Goal: Task Accomplishment & Management: Manage account settings

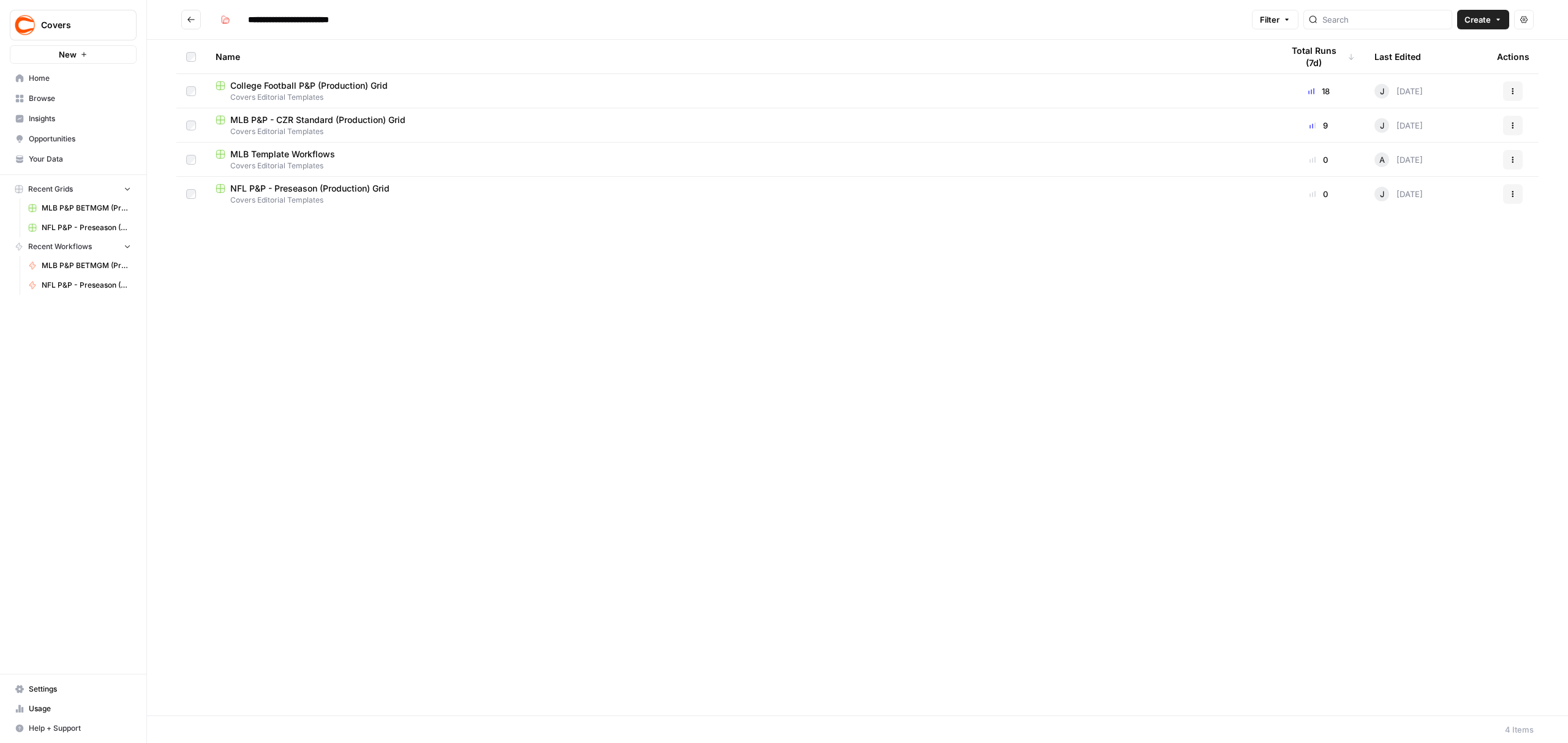
click at [442, 310] on div "Name Total Runs (7d) Last Edited Actions College Football P&P (Production) Grid…" at bounding box center [857, 378] width 1421 height 676
click at [192, 18] on icon "Go back" at bounding box center [191, 20] width 9 height 9
click at [1288, 20] on icon "button" at bounding box center [1286, 20] width 4 height 2
click at [55, 96] on span "Browse" at bounding box center [80, 99] width 102 height 11
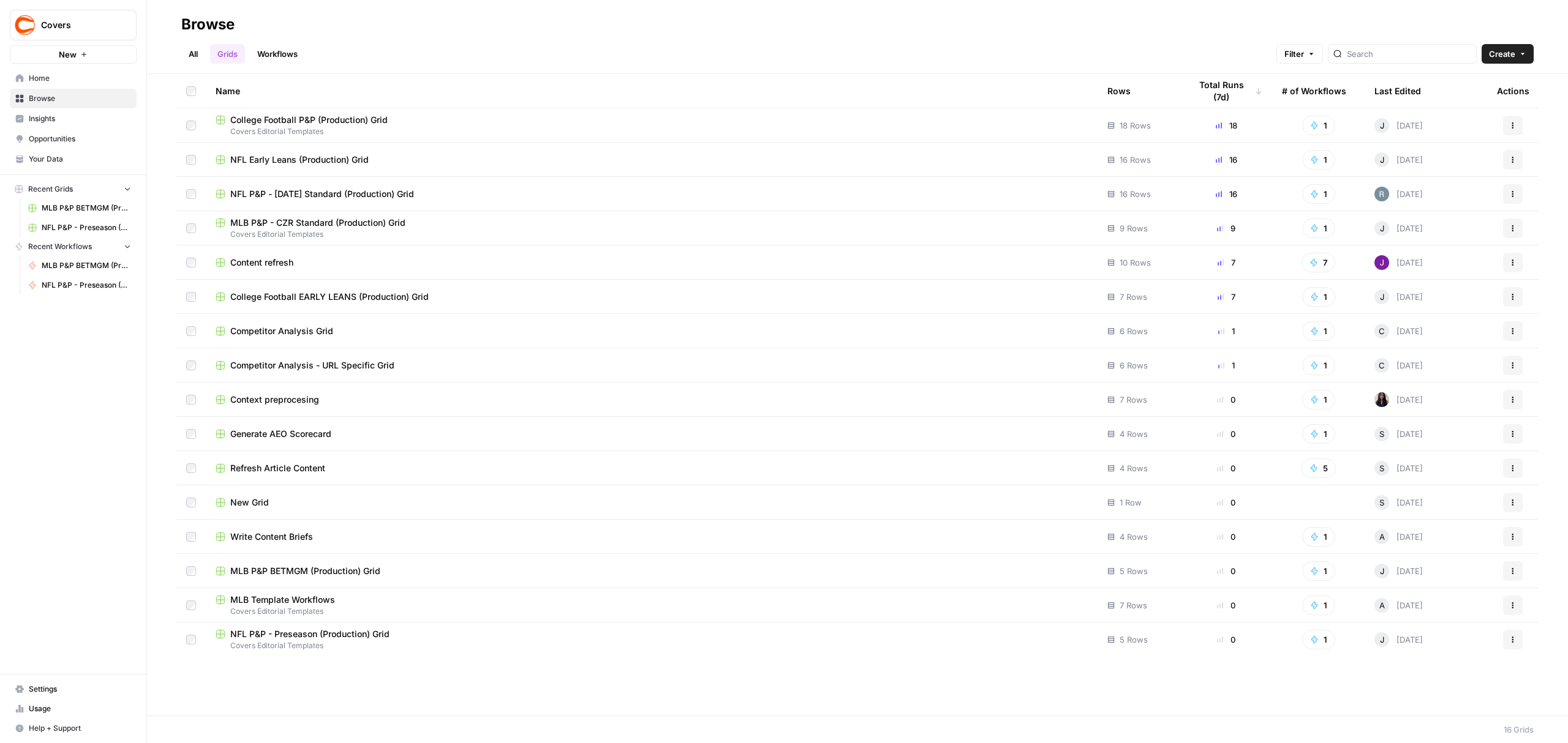
click at [1511, 163] on icon "button" at bounding box center [1513, 160] width 7 height 7
click at [768, 26] on h2 "Browse" at bounding box center [857, 25] width 1352 height 20
click at [1514, 163] on icon "button" at bounding box center [1513, 160] width 7 height 7
click at [1432, 236] on span "Move To" at bounding box center [1459, 233] width 98 height 12
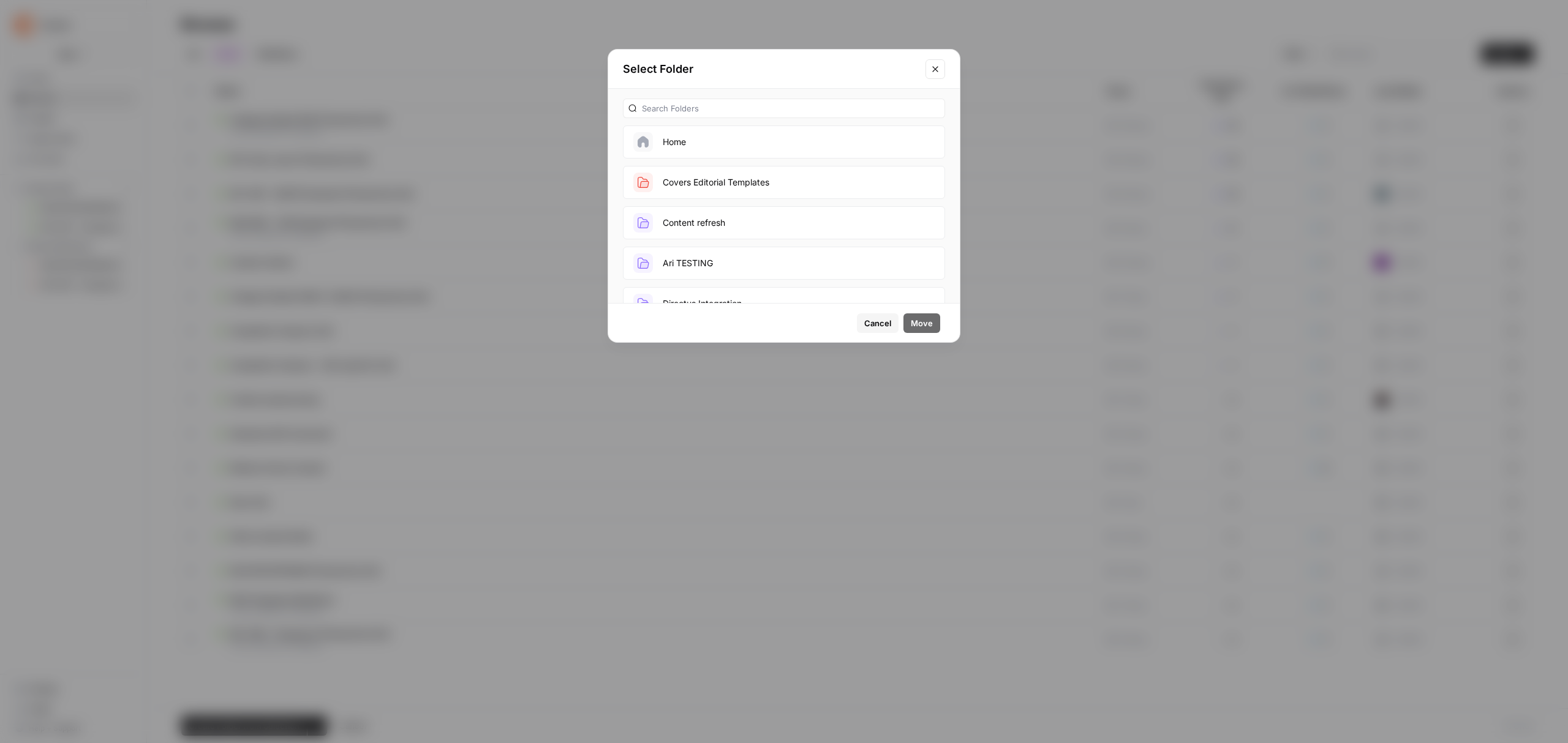
click at [768, 187] on button "Covers Editorial Templates" at bounding box center [784, 182] width 322 height 33
click at [931, 326] on span "Move" at bounding box center [921, 323] width 22 height 12
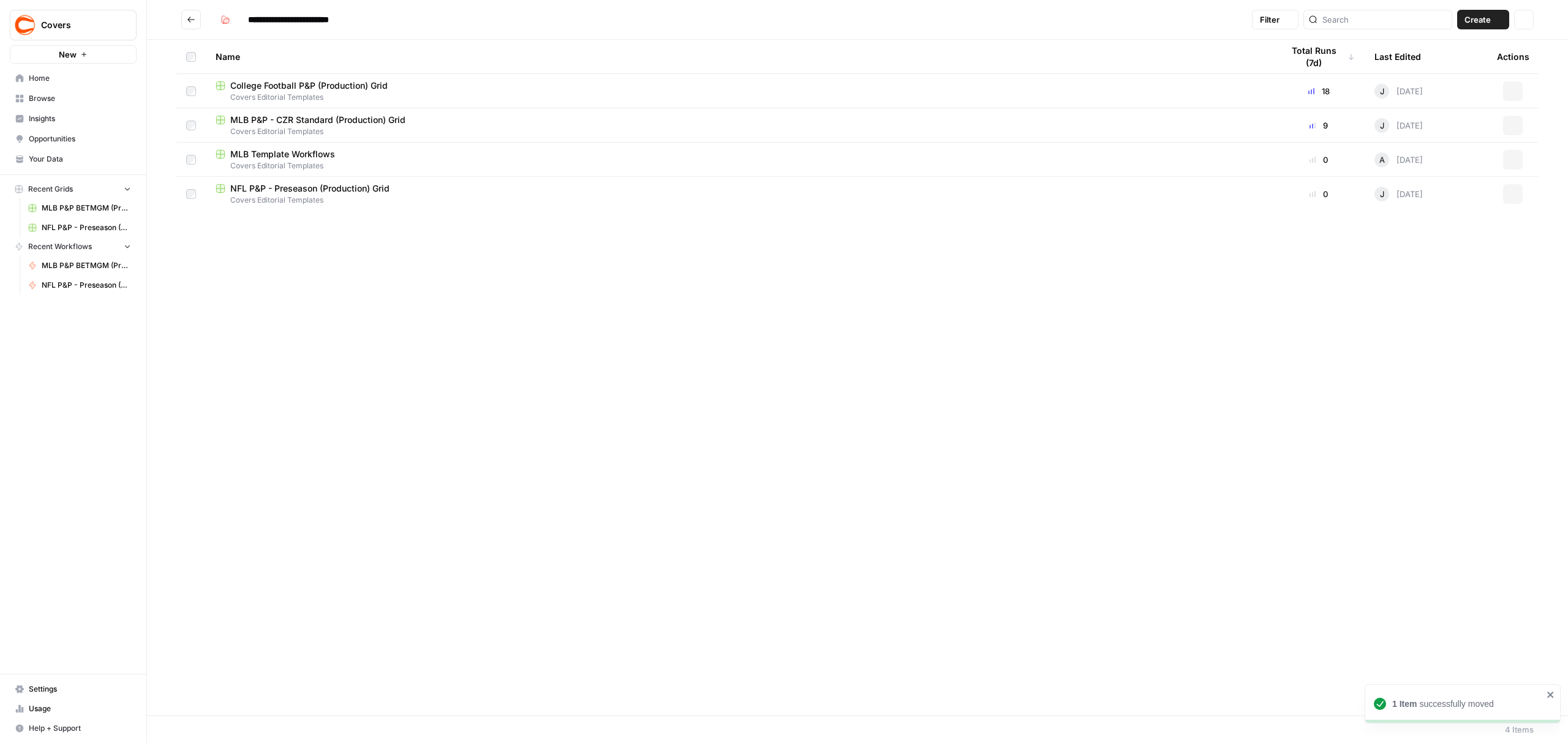
type input "**********"
click at [1517, 194] on button "Actions" at bounding box center [1513, 194] width 20 height 20
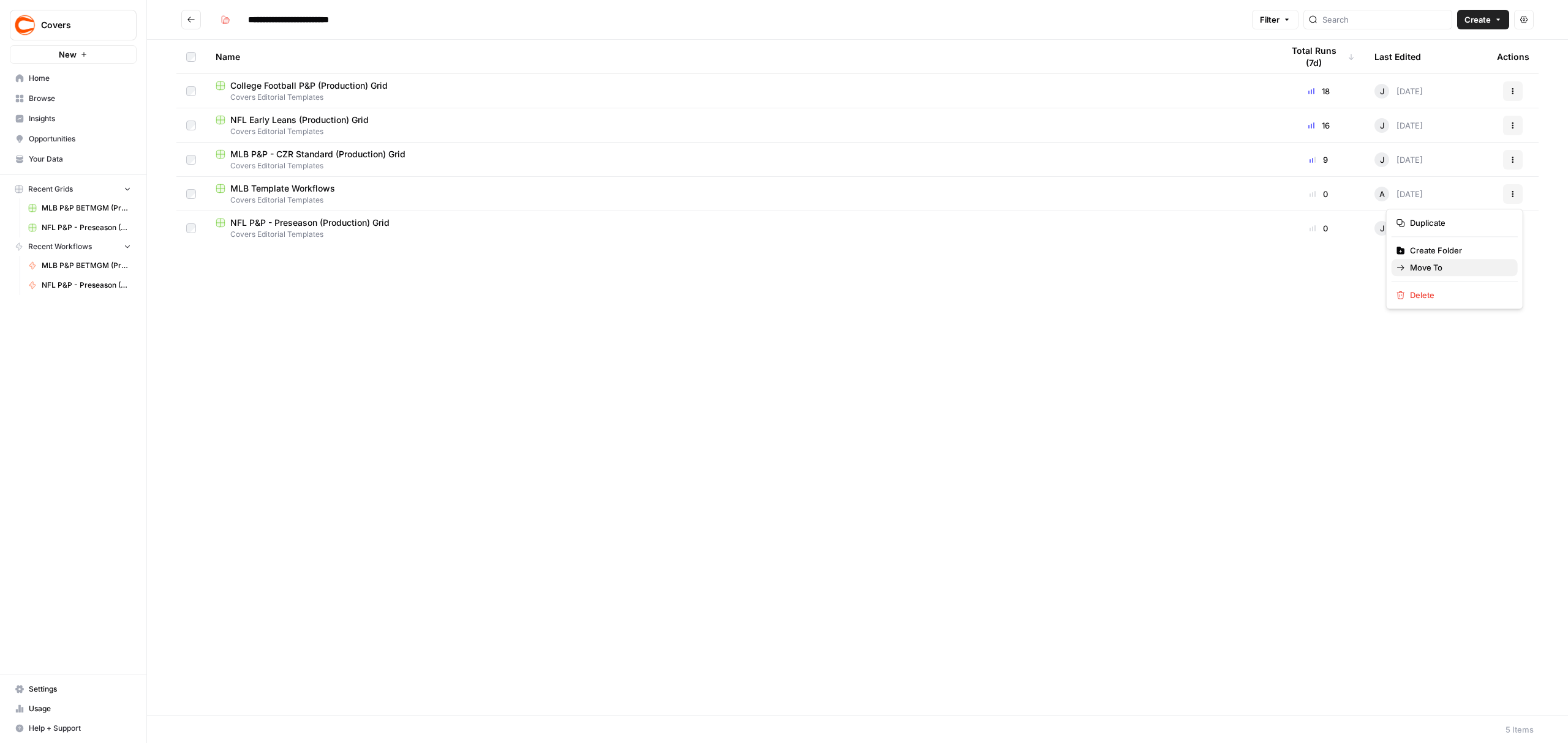
click at [1458, 268] on span "Move To" at bounding box center [1459, 267] width 98 height 12
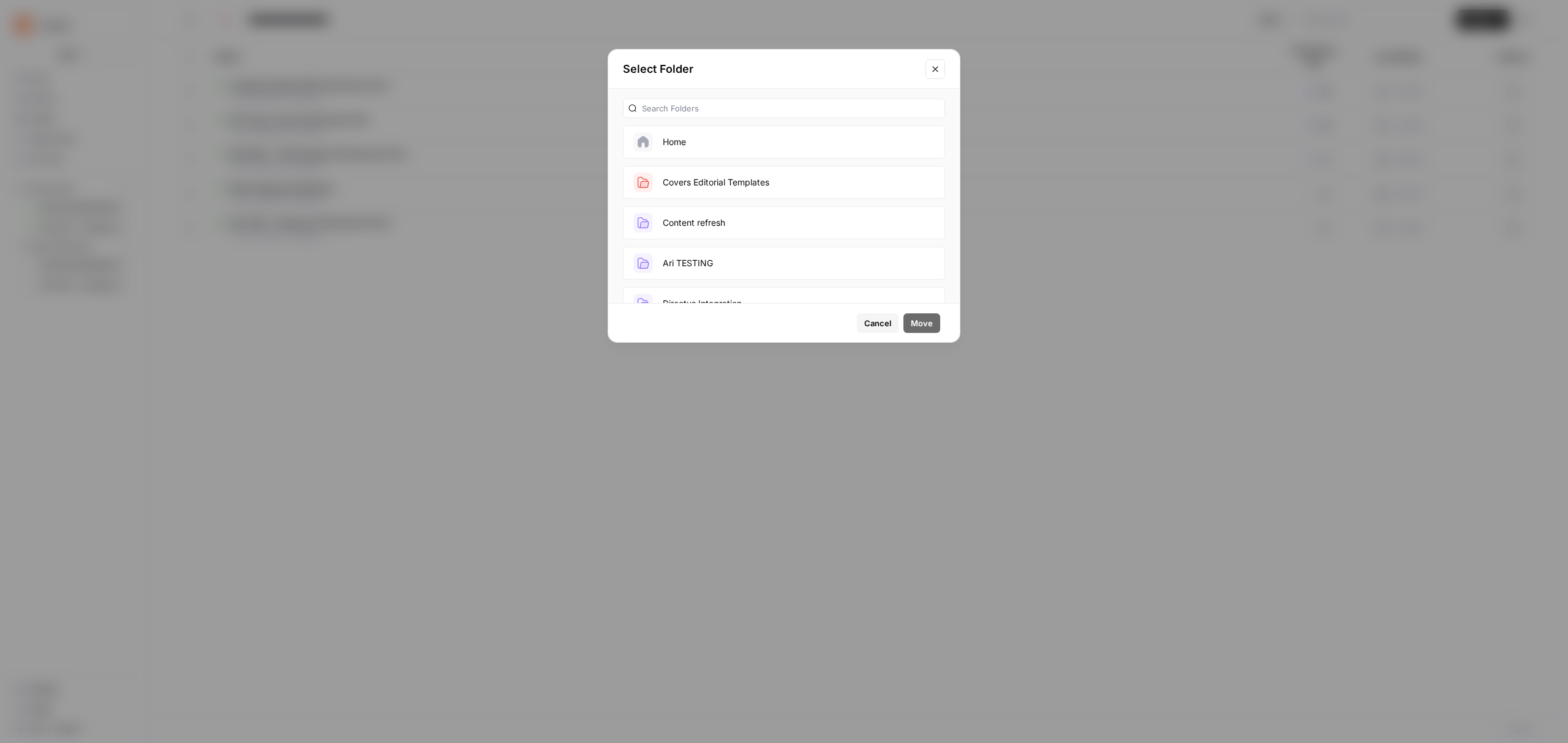
click at [680, 150] on button "Home" at bounding box center [784, 142] width 322 height 33
click at [931, 321] on span "Move" at bounding box center [921, 323] width 22 height 12
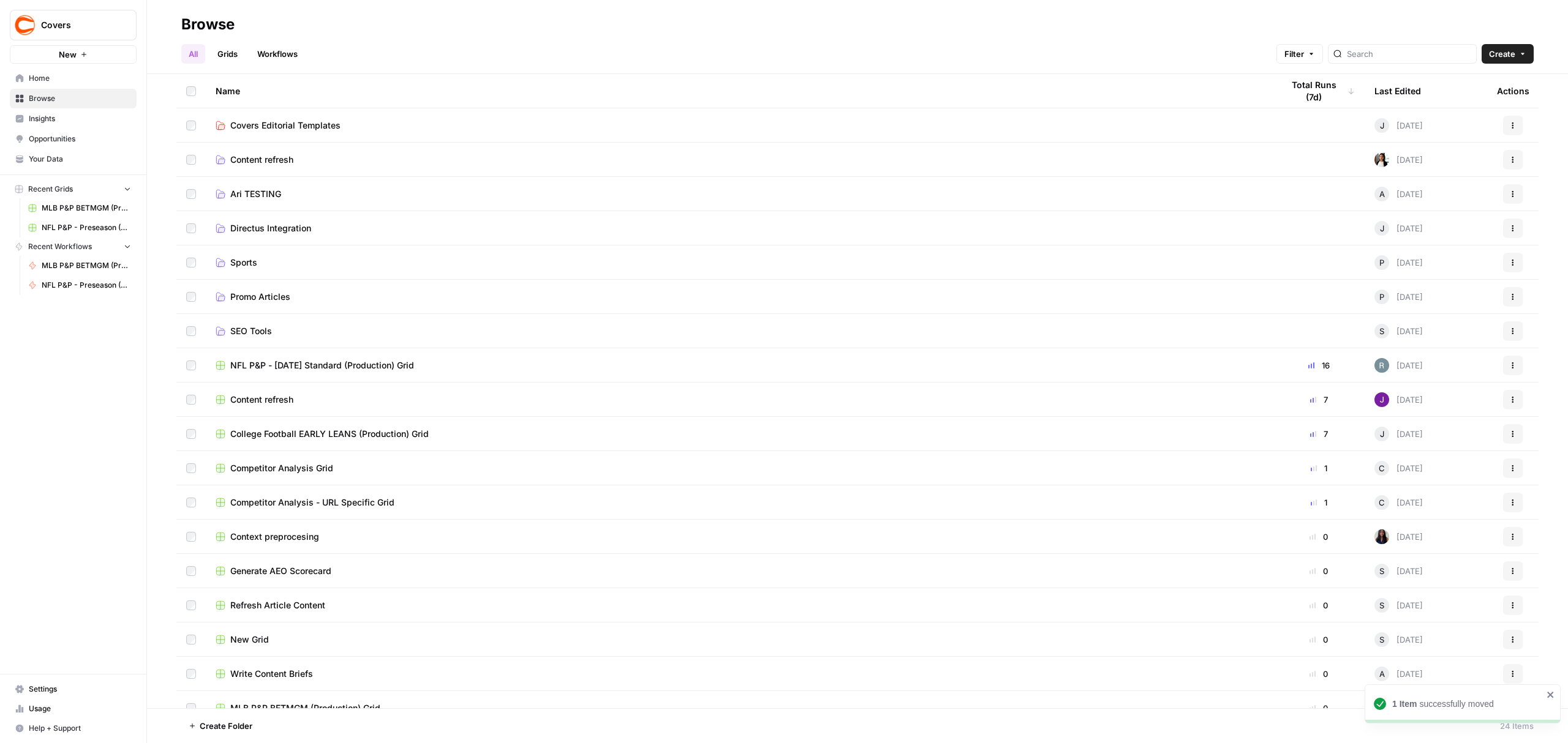
click at [224, 57] on link "Grids" at bounding box center [227, 54] width 35 height 20
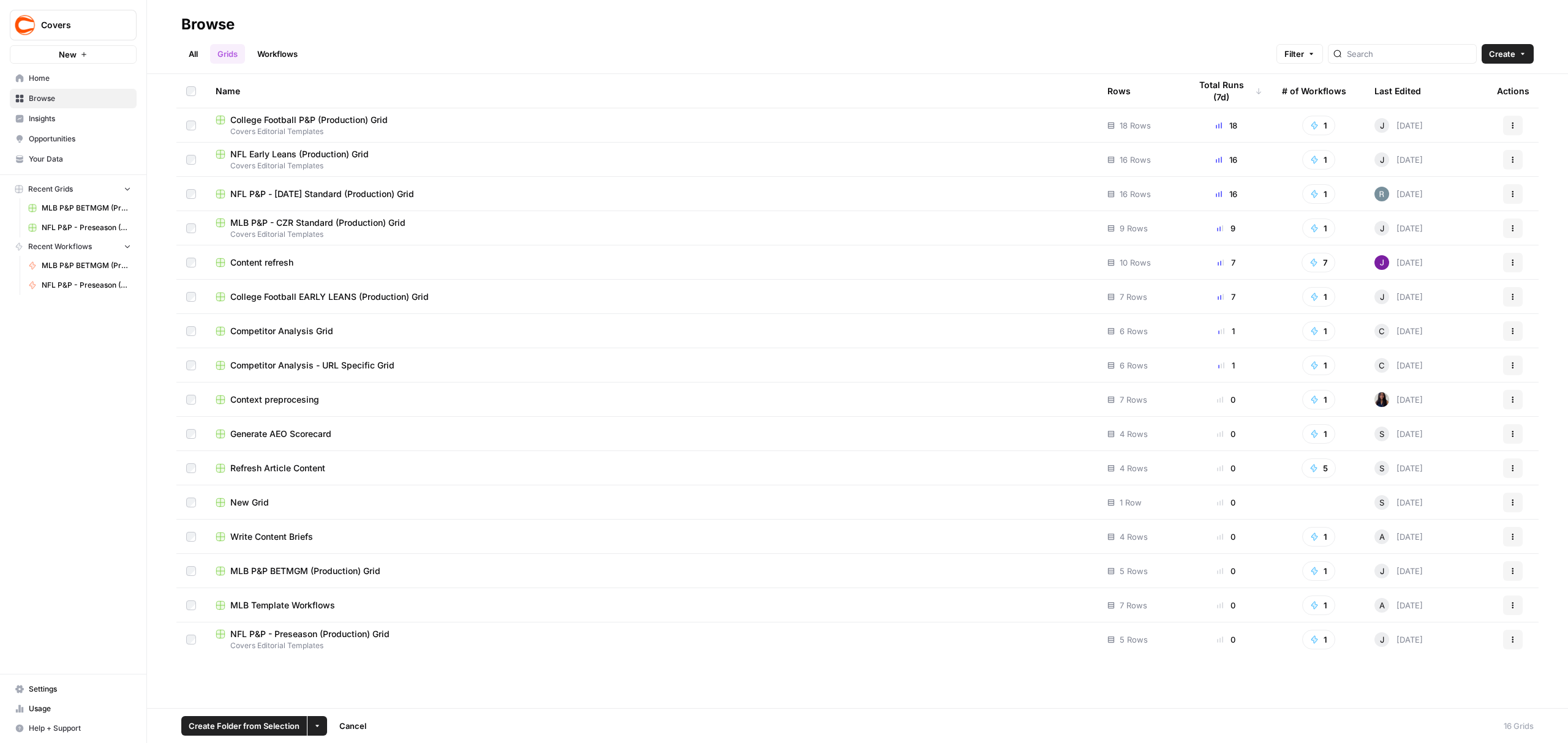
click at [1512, 578] on button "Actions" at bounding box center [1513, 571] width 20 height 20
click at [1438, 642] on span "Move To" at bounding box center [1459, 644] width 98 height 12
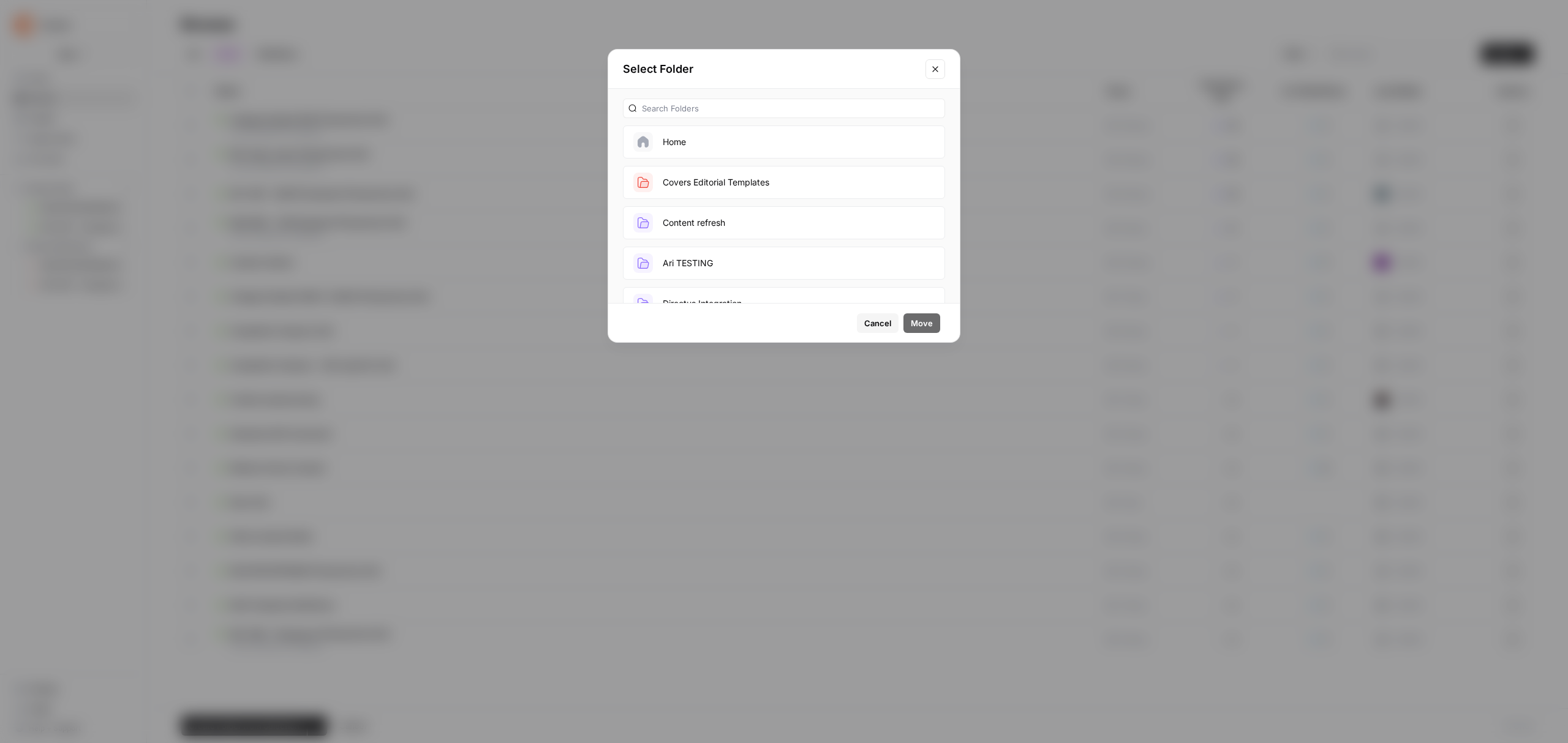
click at [708, 179] on button "Covers Editorial Templates" at bounding box center [784, 182] width 322 height 33
click at [923, 319] on span "Move" at bounding box center [921, 323] width 22 height 12
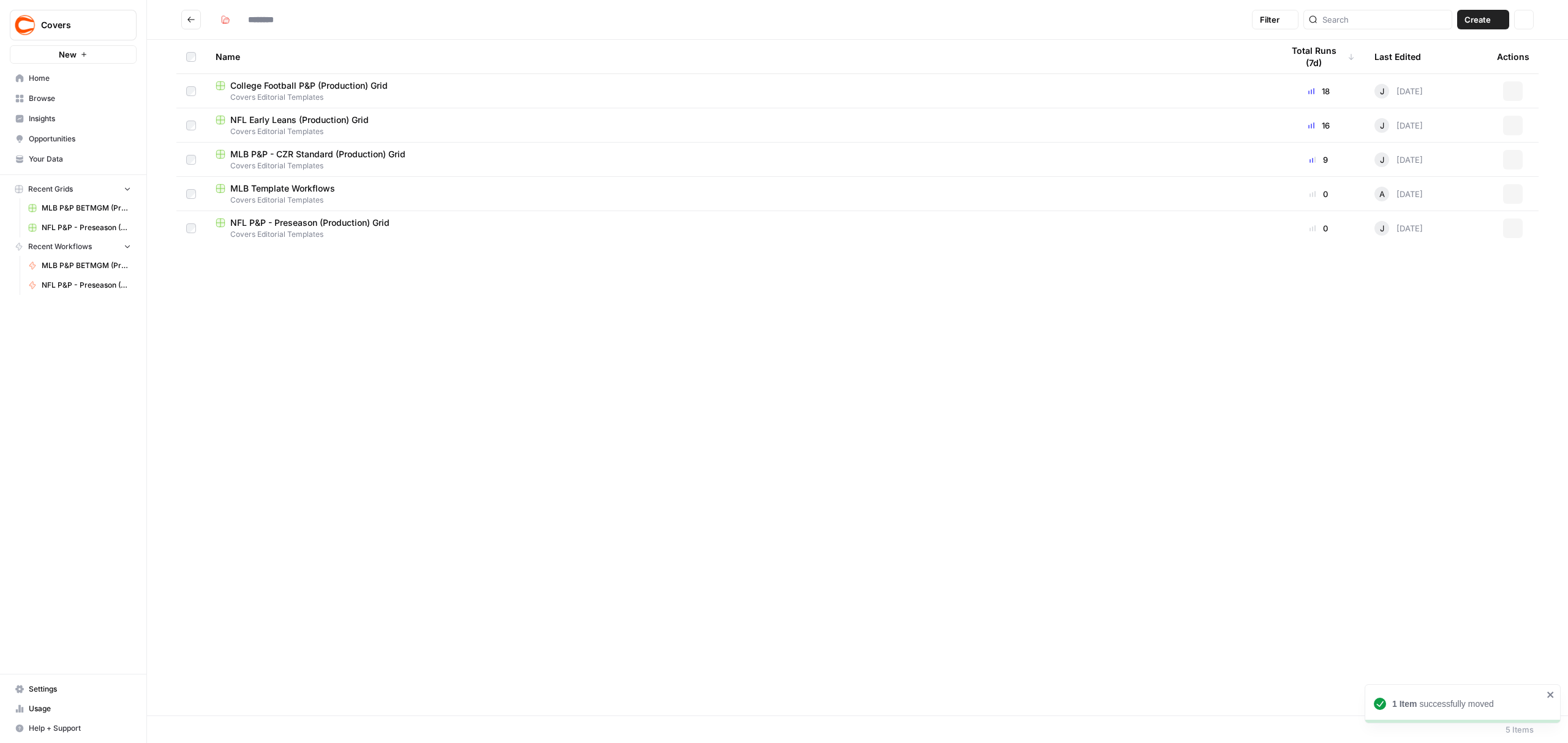
type input "**********"
click at [190, 20] on icon "Go back" at bounding box center [191, 20] width 9 height 9
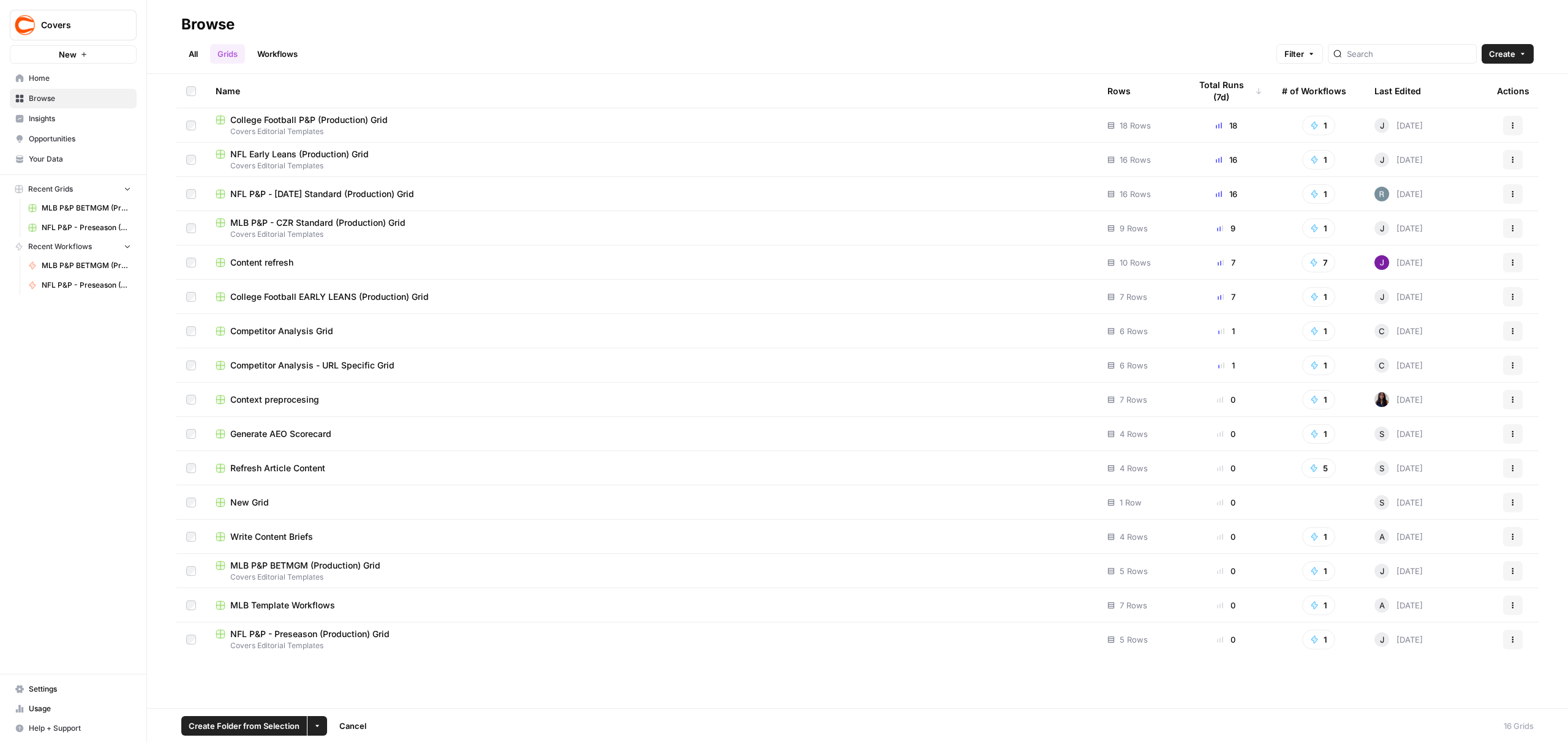
click at [1515, 297] on icon "button" at bounding box center [1513, 297] width 7 height 7
click at [1444, 370] on span "Move To" at bounding box center [1459, 370] width 98 height 12
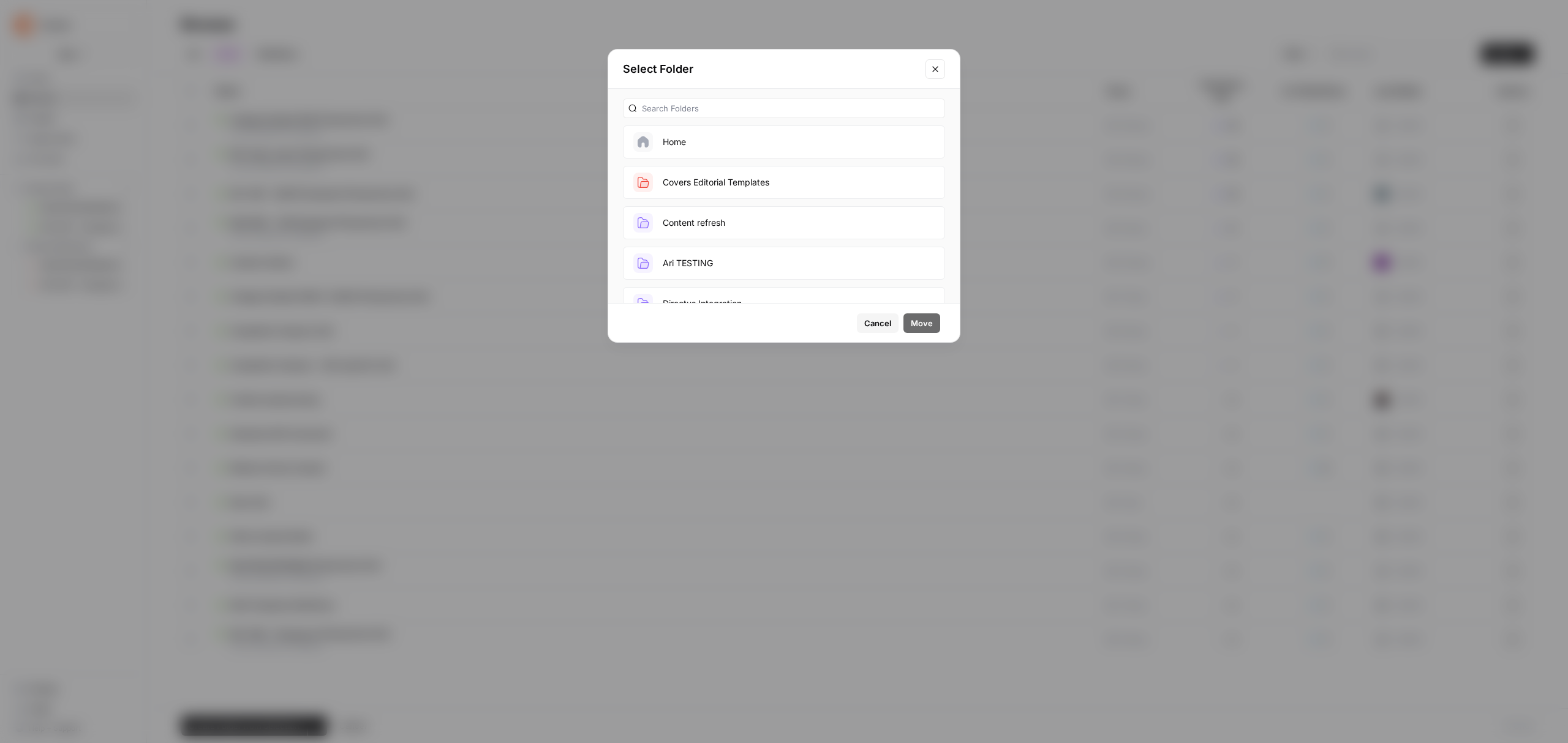
click at [755, 186] on button "Covers Editorial Templates" at bounding box center [784, 182] width 322 height 33
click at [922, 319] on span "Move" at bounding box center [921, 323] width 22 height 12
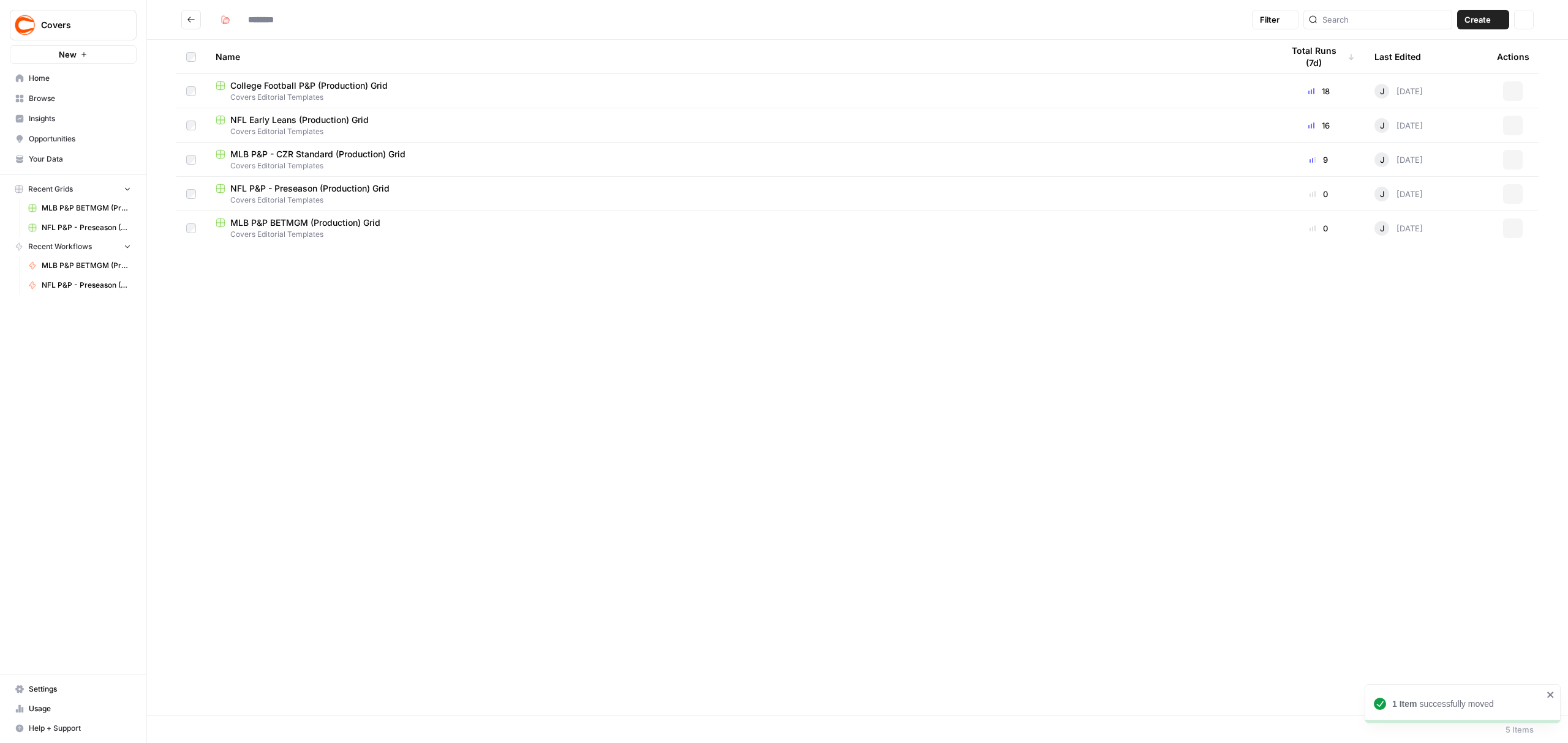
type input "**********"
click at [319, 155] on span "MLB P&P - CZR Standard (Production) Grid" at bounding box center [317, 154] width 175 height 12
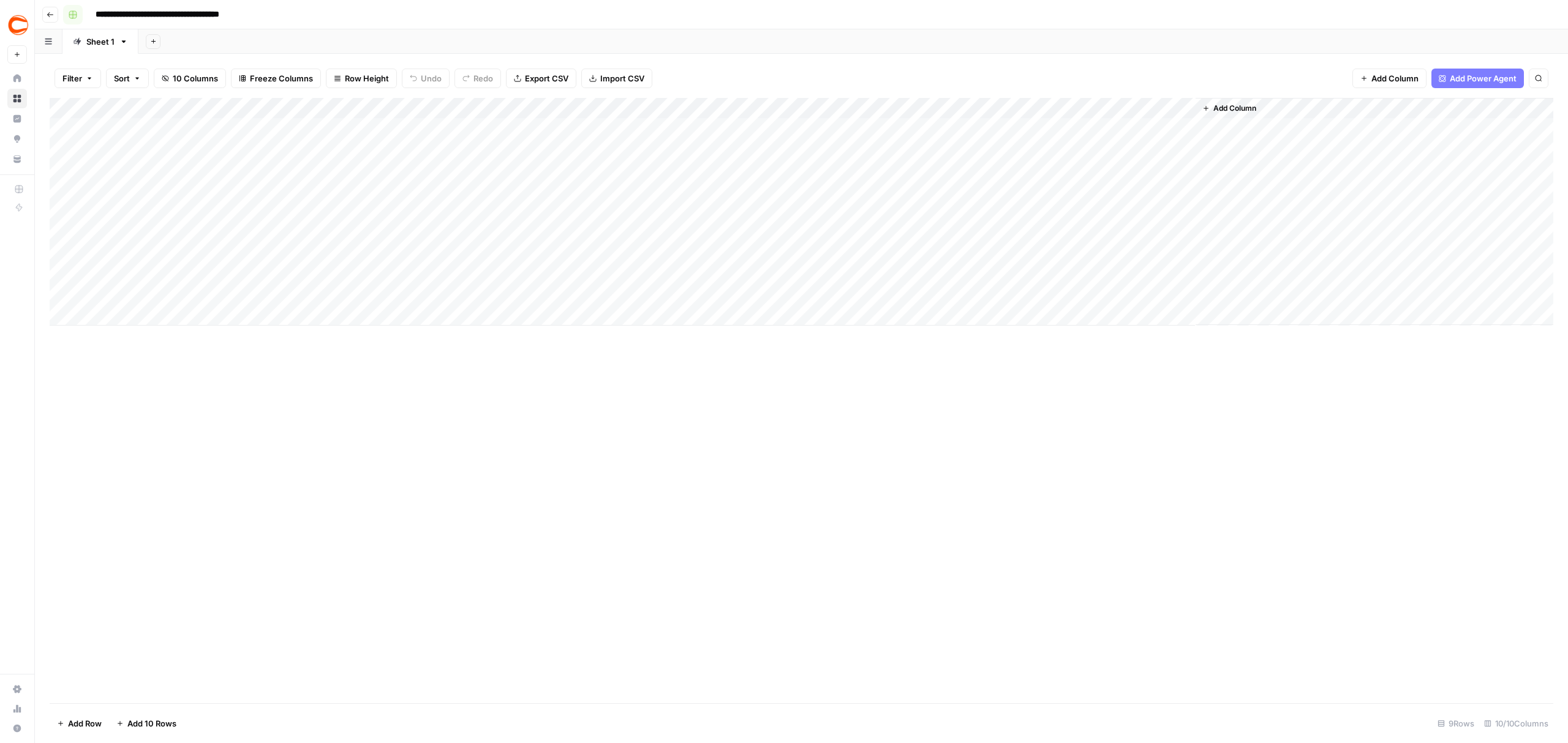
click at [74, 12] on icon "button" at bounding box center [72, 15] width 7 height 7
click at [51, 12] on icon "button" at bounding box center [50, 15] width 7 height 7
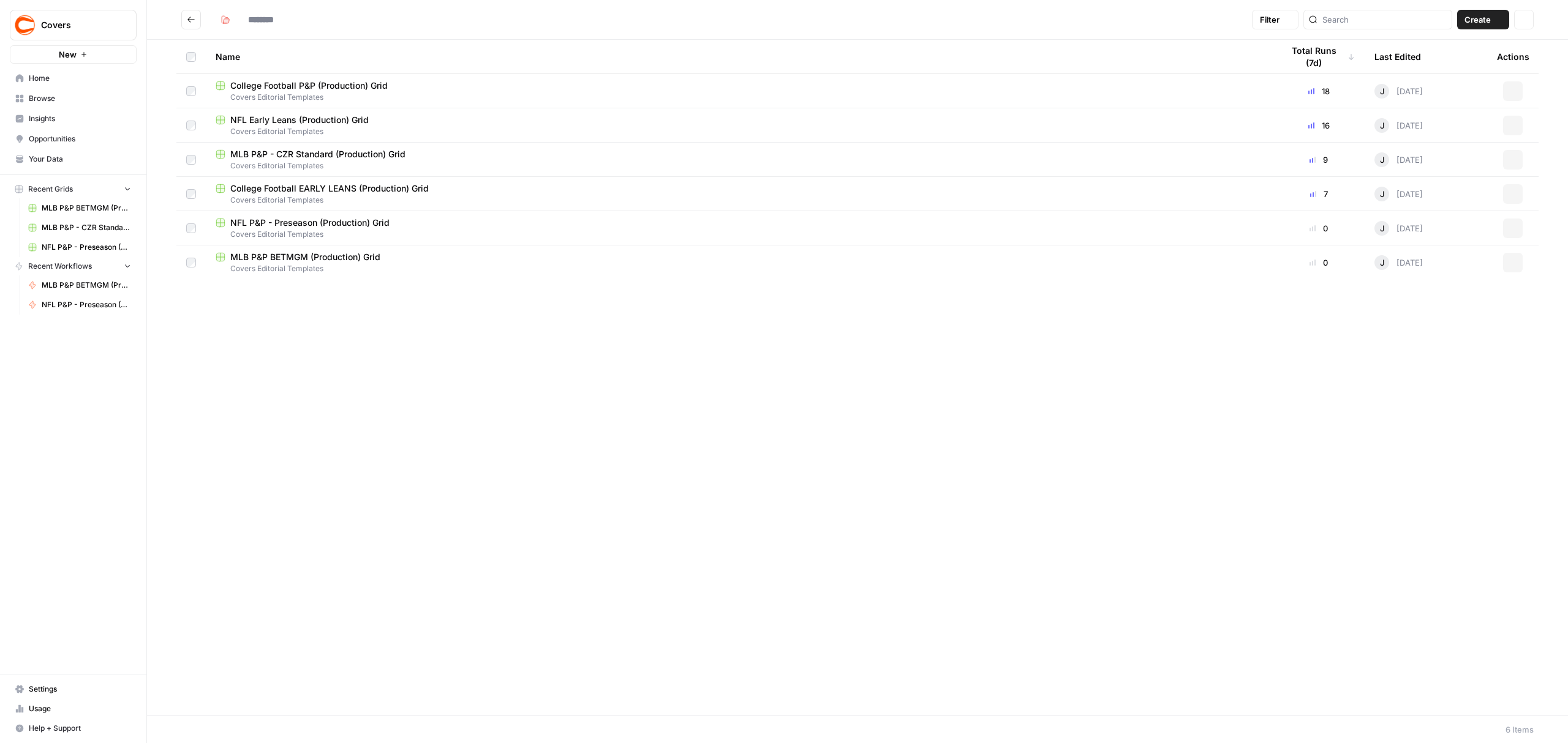
type input "**********"
click at [56, 98] on span "Browse" at bounding box center [80, 99] width 102 height 11
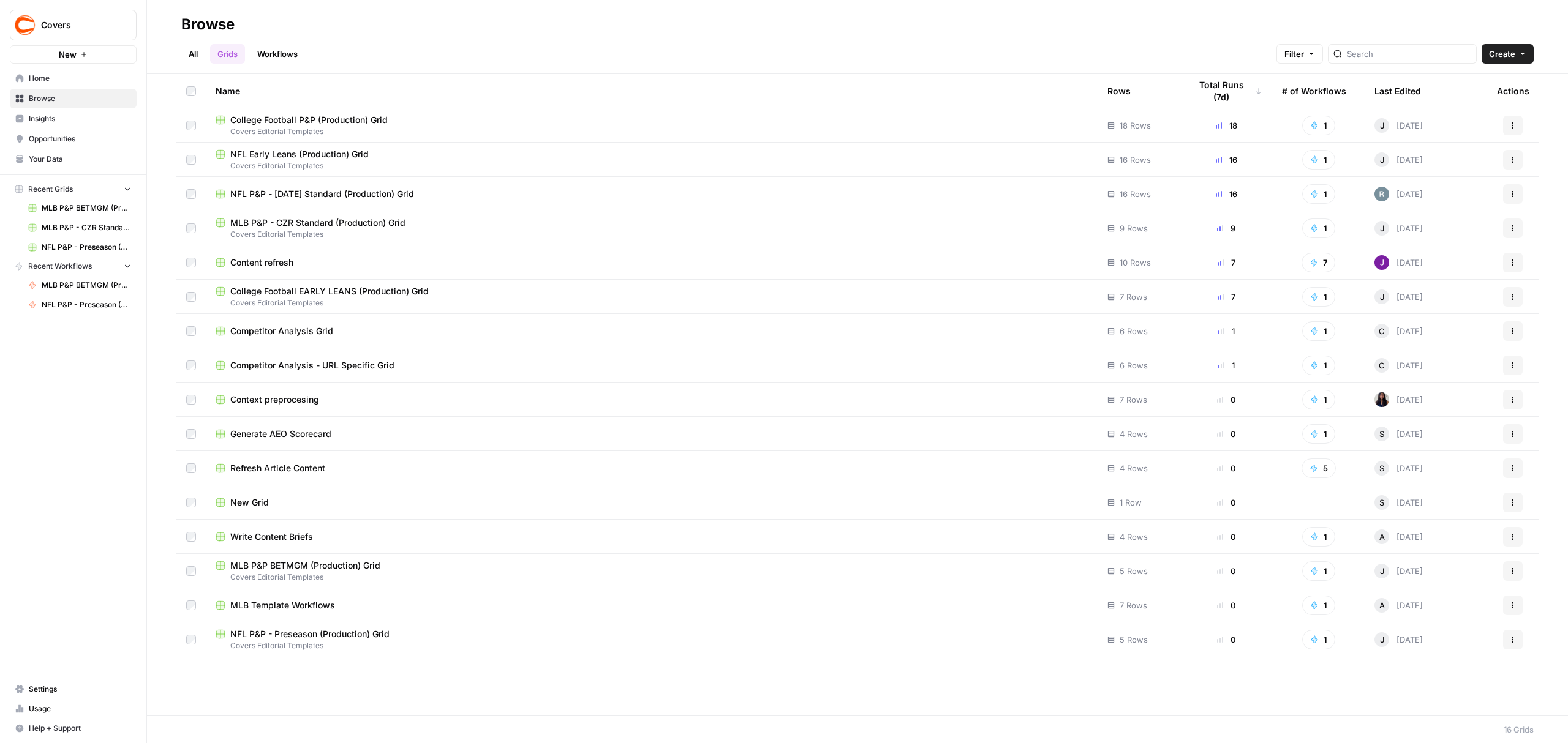
click at [278, 60] on link "Workflows" at bounding box center [278, 54] width 55 height 20
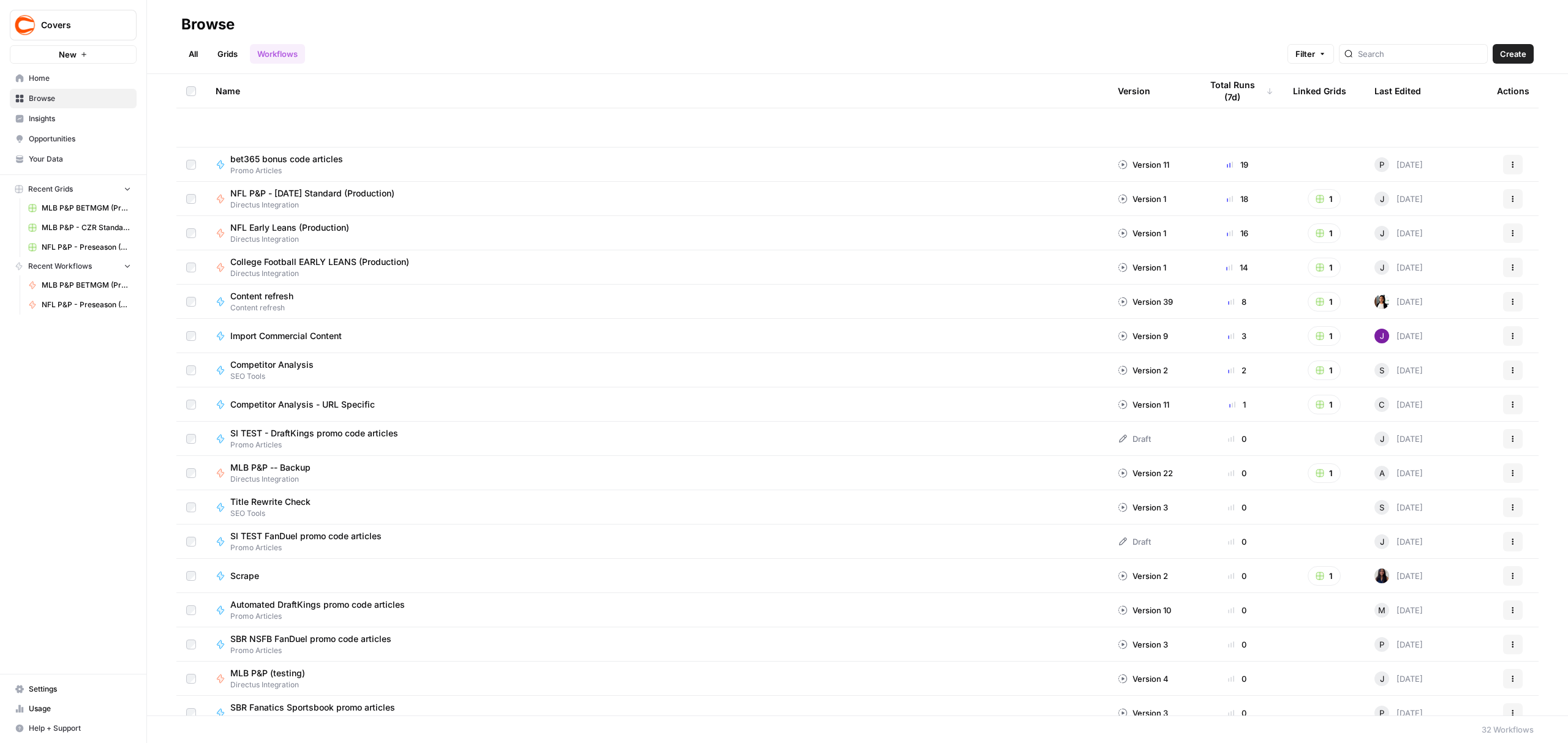
scroll to position [490, 0]
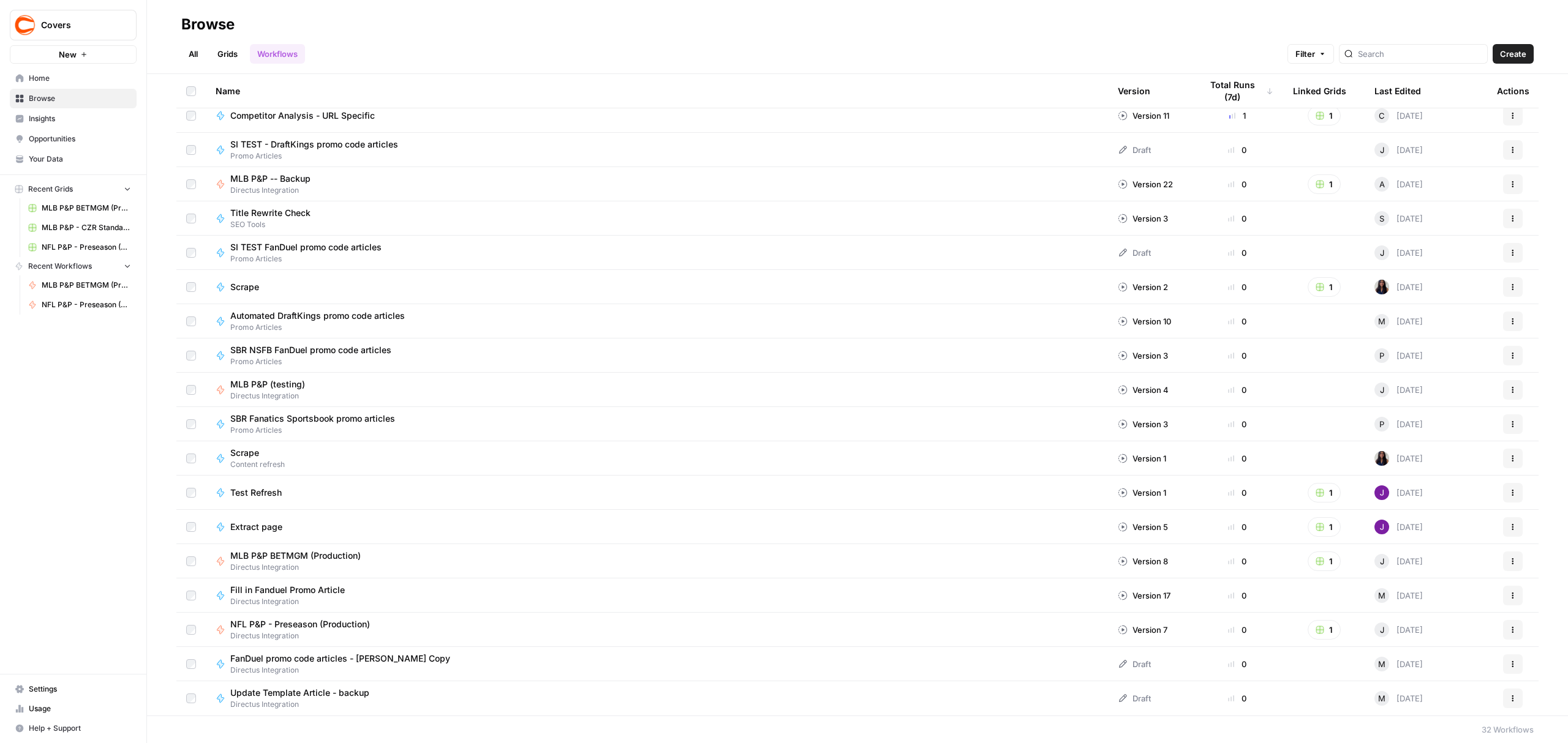
click at [407, 571] on div "MLB P&P BETMGM (Production) Directus Integration" at bounding box center [657, 561] width 882 height 23
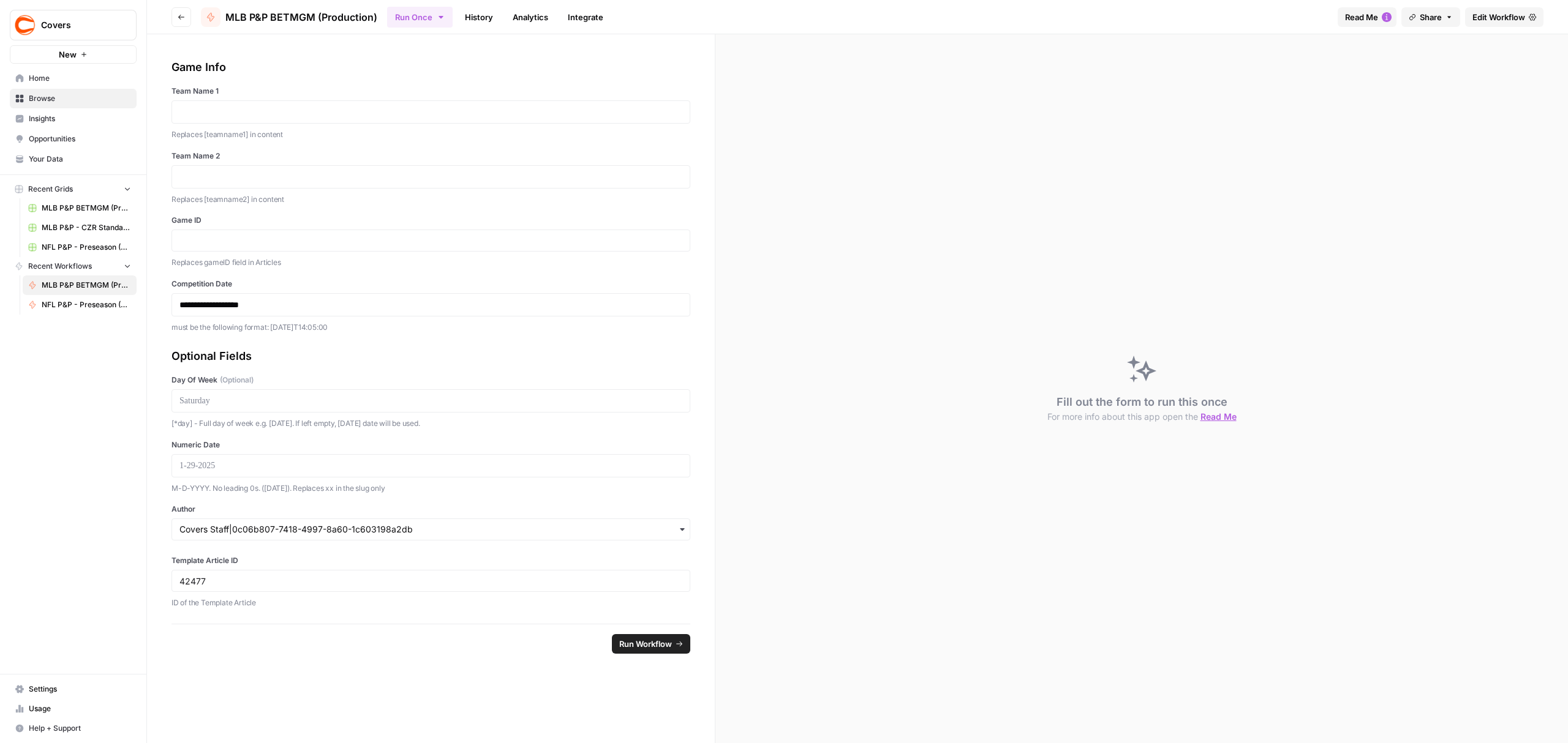
click at [442, 16] on icon "button" at bounding box center [441, 17] width 10 height 10
click at [184, 17] on icon "button" at bounding box center [181, 17] width 7 height 7
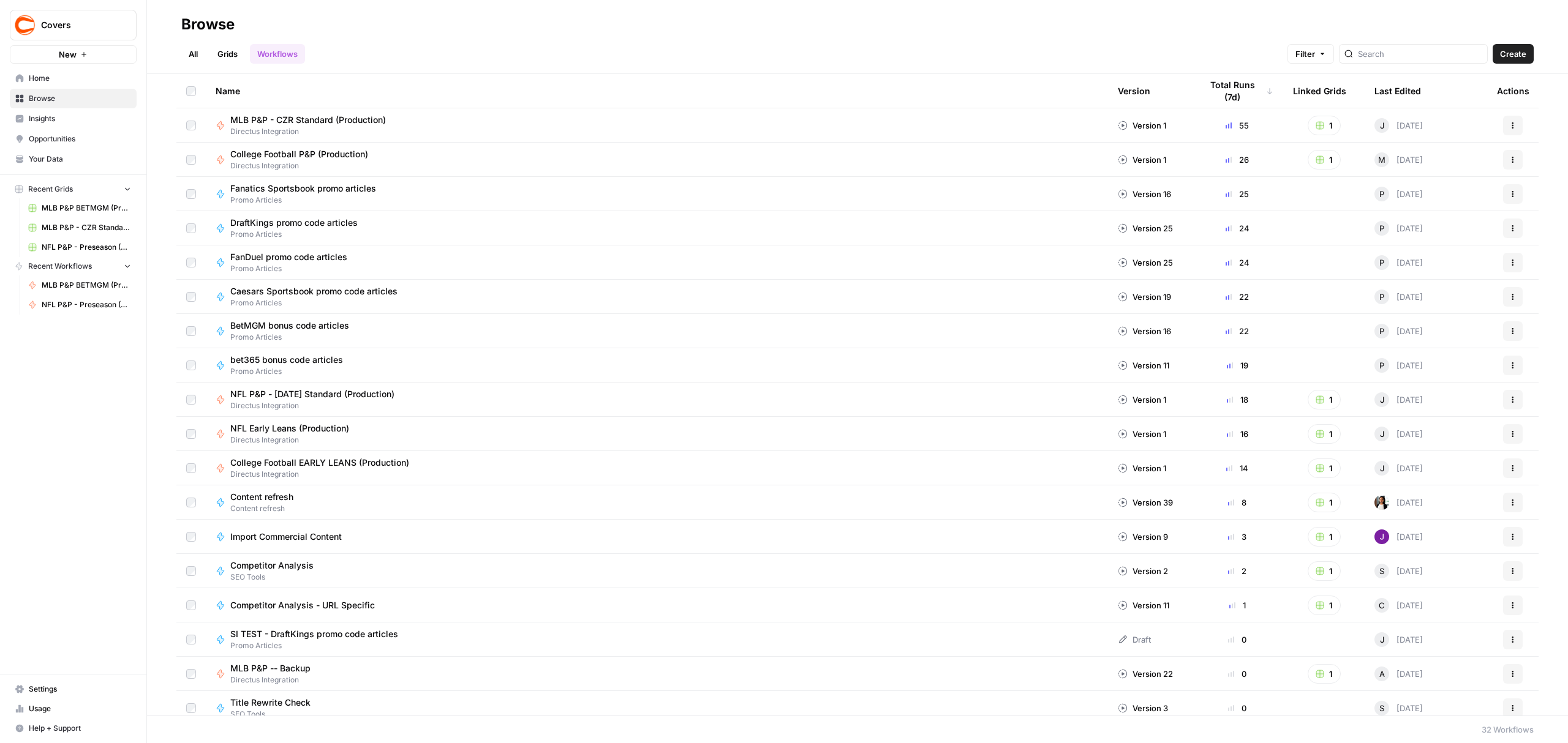
click at [223, 50] on link "Grids" at bounding box center [227, 54] width 35 height 20
